Goal: Transaction & Acquisition: Book appointment/travel/reservation

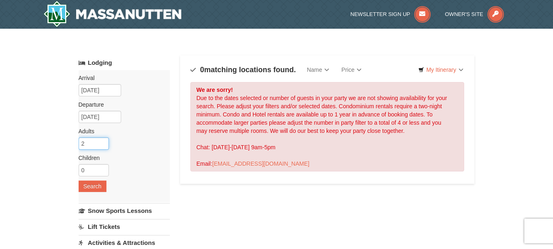
click at [95, 143] on input "2" at bounding box center [94, 143] width 30 height 12
click at [102, 142] on input "3" at bounding box center [94, 143] width 30 height 12
type input "4"
click at [102, 142] on input "4" at bounding box center [94, 143] width 30 height 12
click at [83, 188] on button "Search" at bounding box center [93, 185] width 28 height 11
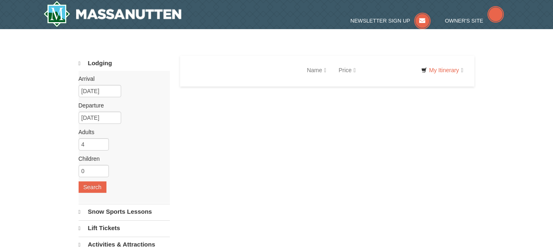
select select "10"
